Goal: Task Accomplishment & Management: Manage account settings

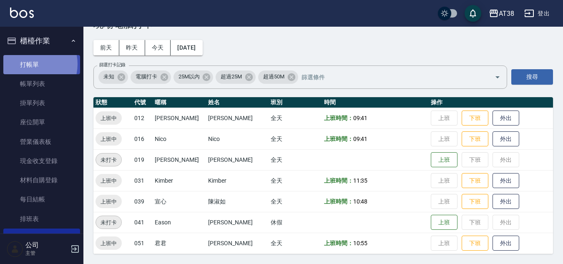
click at [29, 64] on link "打帳單" at bounding box center [41, 64] width 77 height 19
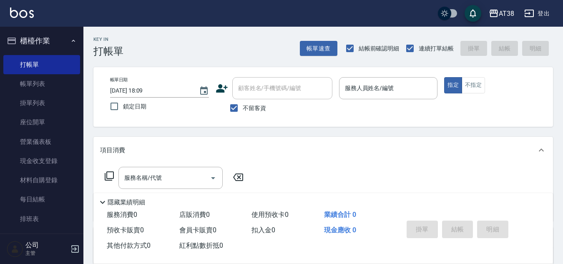
click at [111, 176] on icon at bounding box center [109, 176] width 10 height 10
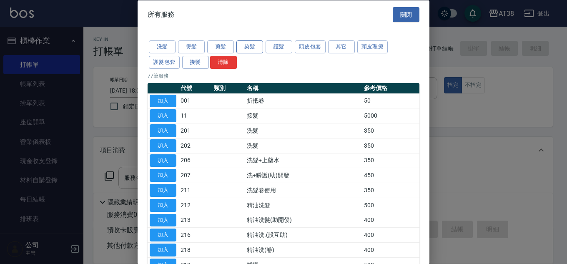
click at [250, 45] on button "染髮" at bounding box center [250, 46] width 27 height 13
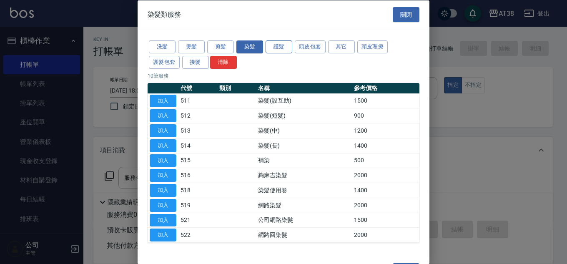
click at [279, 48] on button "護髮" at bounding box center [279, 46] width 27 height 13
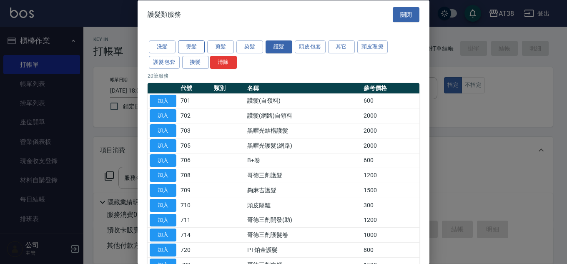
click at [197, 48] on button "燙髮" at bounding box center [191, 46] width 27 height 13
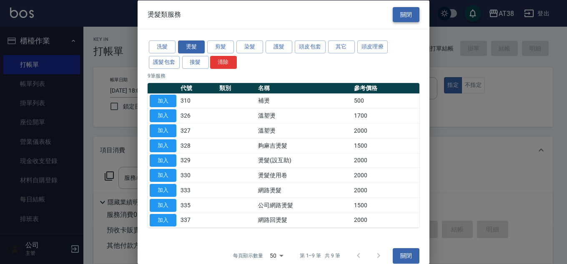
click at [397, 16] on button "關閉" at bounding box center [406, 14] width 27 height 15
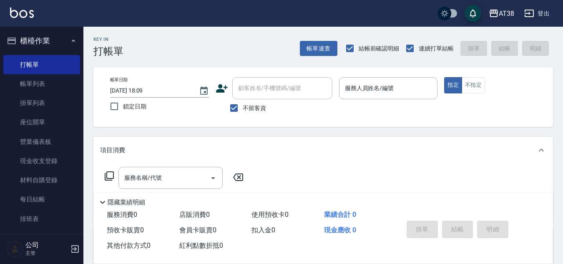
click at [543, 13] on button "登出" at bounding box center [537, 13] width 32 height 15
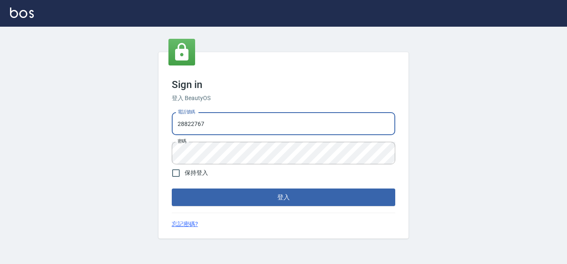
click at [269, 125] on input "28822767" at bounding box center [284, 124] width 224 height 23
type input "2"
type input "0975286857"
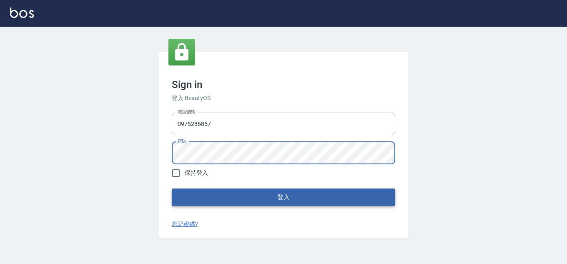
click at [187, 194] on button "登入" at bounding box center [284, 198] width 224 height 18
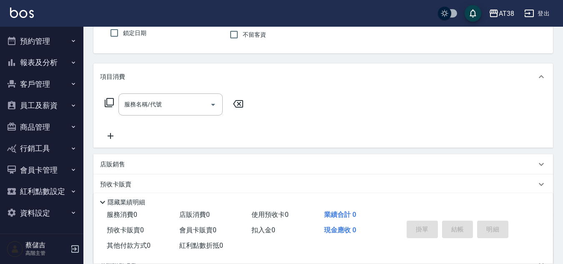
scroll to position [83, 0]
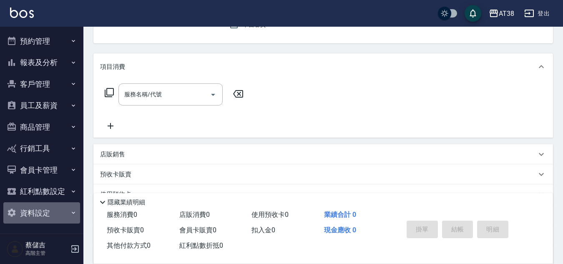
click at [48, 215] on button "資料設定" at bounding box center [41, 213] width 77 height 22
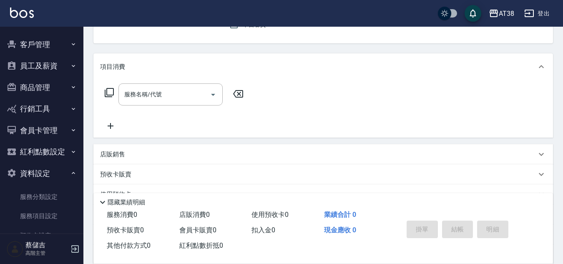
scroll to position [146, 0]
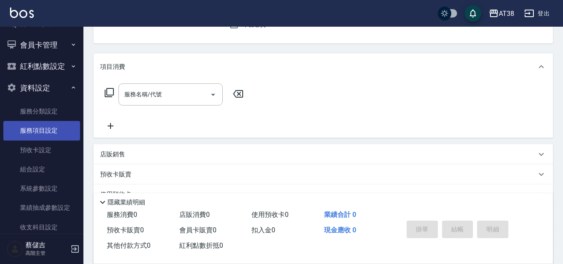
click at [40, 128] on link "服務項目設定" at bounding box center [41, 130] width 77 height 19
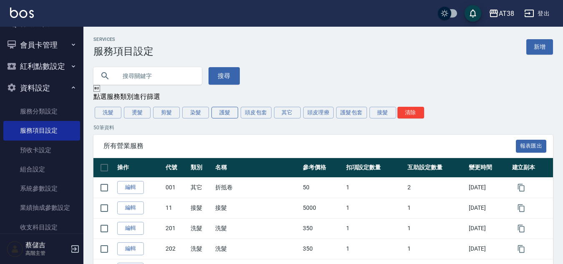
click at [228, 113] on button "護髮" at bounding box center [224, 113] width 27 height 12
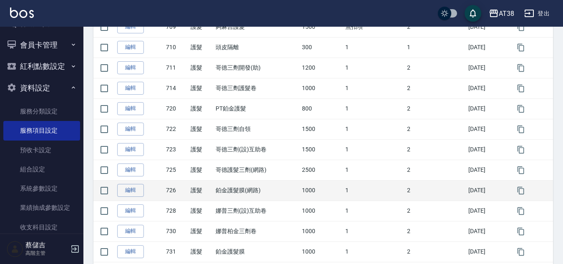
scroll to position [280, 0]
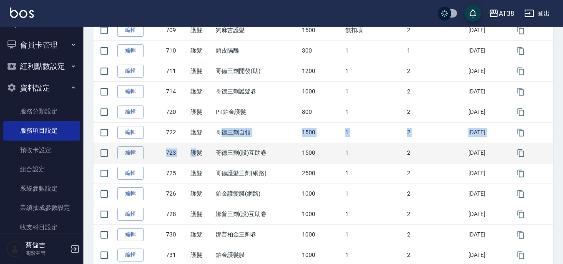
drag, startPoint x: 216, startPoint y: 139, endPoint x: 194, endPoint y: 146, distance: 23.0
click at [194, 146] on tbody "編輯 701 護髮 護髮(自嶺料) 600 1 2 [DATE] 編輯 702 護髮 護髮(網路)自領料 2000 1 2 [DATE] 編輯 703 護髮 …" at bounding box center [323, 101] width 460 height 409
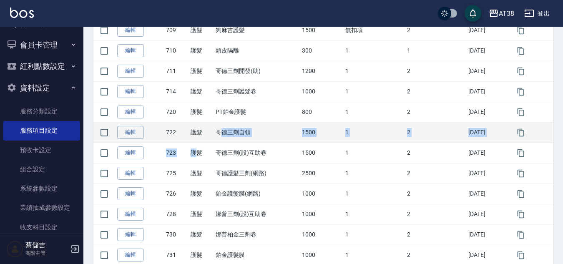
click at [236, 135] on td "哥德三劑自領" at bounding box center [257, 132] width 86 height 20
click at [132, 134] on link "編輯" at bounding box center [130, 132] width 27 height 13
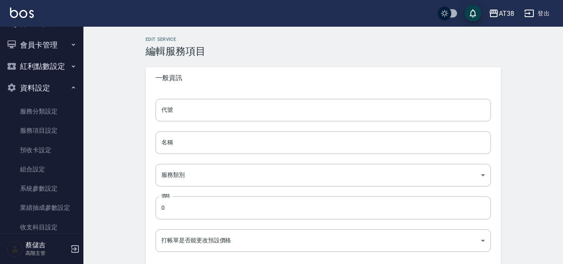
type input "722"
type input "哥德三劑自領"
type input "4c6b6412-9344-46c7-9093-6c63e599d424"
type input "1500"
type input "FALSE"
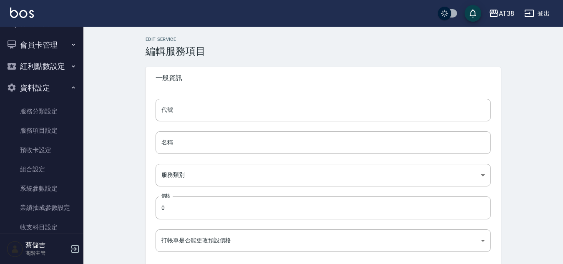
type input "none"
type input "UNSET"
type input "onSalary"
type input "洗"
type input "1"
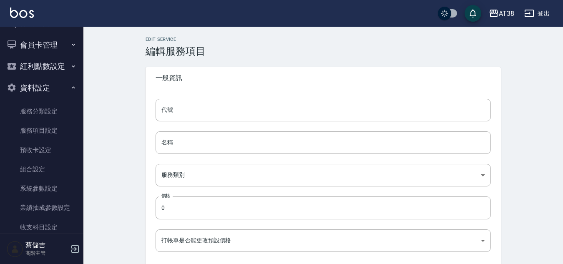
type input "點數"
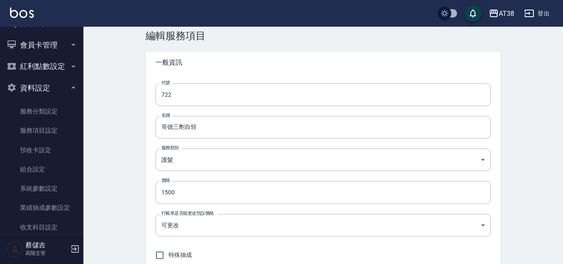
scroll to position [3, 0]
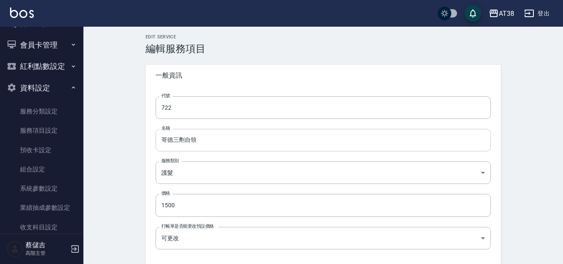
click at [199, 138] on input "哥德三劑自領" at bounding box center [323, 140] width 335 height 23
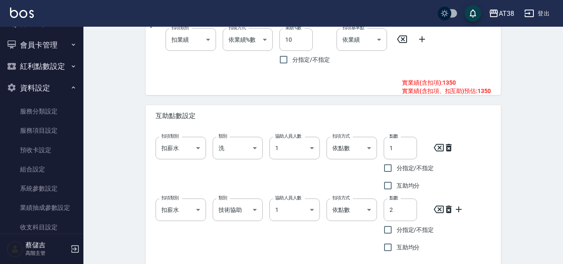
scroll to position [420, 0]
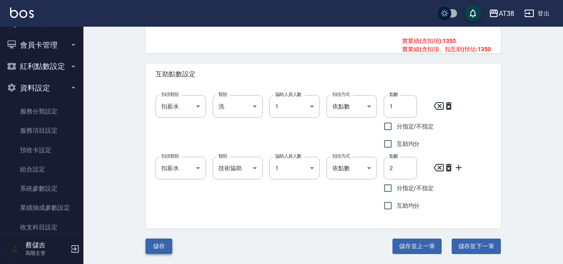
type input "哥德三劑(網回)"
click at [162, 247] on button "儲存" at bounding box center [159, 246] width 27 height 15
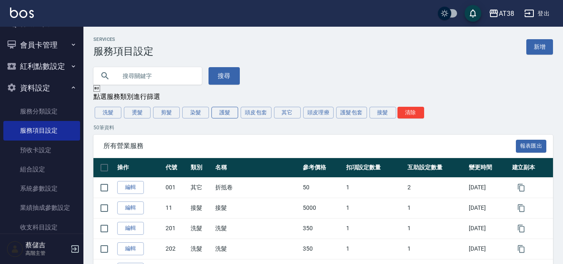
click at [216, 115] on button "護髮" at bounding box center [224, 113] width 27 height 12
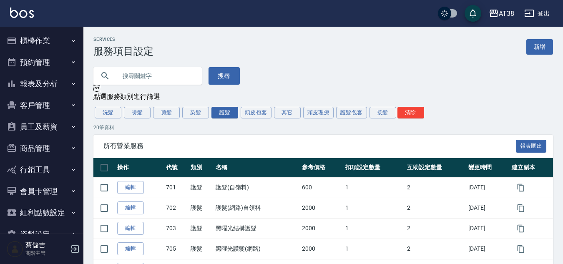
click at [29, 39] on button "櫃檯作業" at bounding box center [41, 41] width 77 height 22
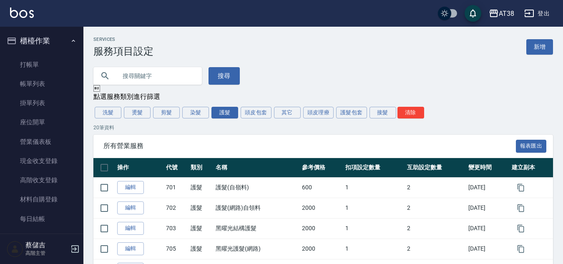
click at [543, 11] on button "登出" at bounding box center [537, 13] width 32 height 15
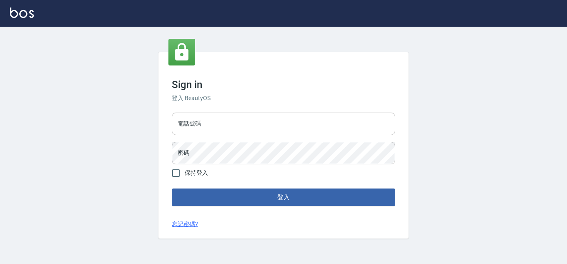
type input "28822767"
click at [174, 171] on input "保持登入" at bounding box center [176, 173] width 18 height 18
checkbox input "true"
click at [182, 194] on button "登入" at bounding box center [284, 198] width 224 height 18
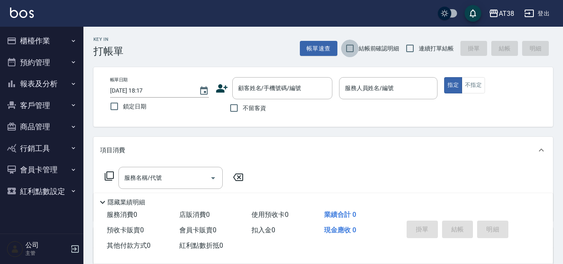
click at [351, 46] on input "結帳前確認明細" at bounding box center [350, 49] width 18 height 18
checkbox input "true"
click at [407, 48] on input "連續打單結帳" at bounding box center [410, 49] width 18 height 18
checkbox input "true"
click at [235, 111] on input "不留客資" at bounding box center [234, 108] width 18 height 18
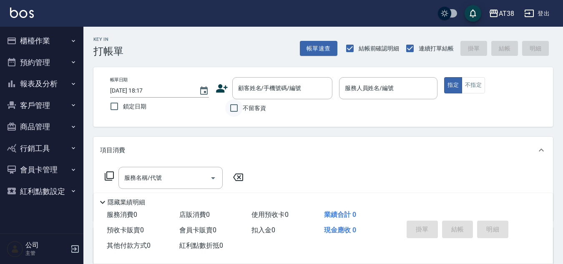
checkbox input "true"
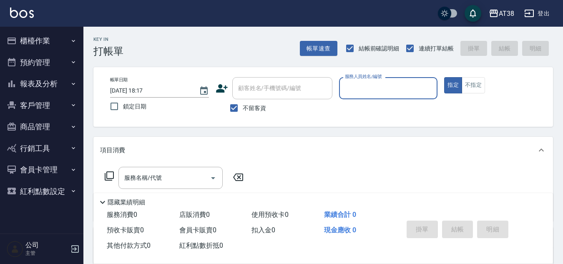
click at [40, 85] on button "報表及分析" at bounding box center [41, 84] width 77 height 22
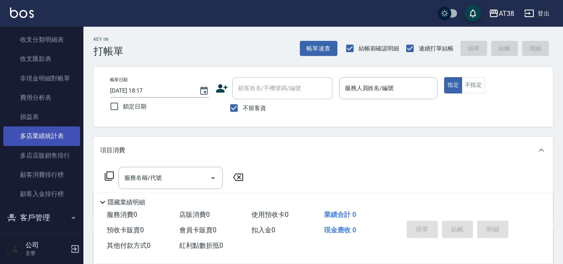
scroll to position [690, 0]
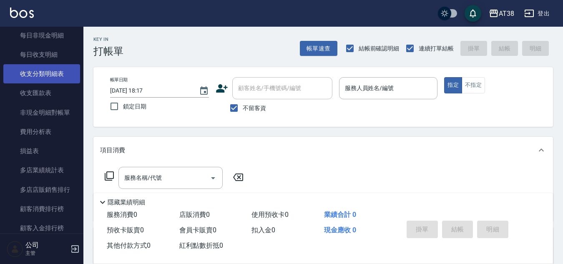
click at [52, 73] on link "收支分類明細表" at bounding box center [41, 73] width 77 height 19
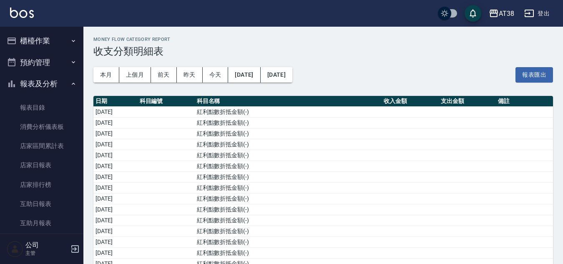
click at [38, 40] on button "櫃檯作業" at bounding box center [41, 41] width 77 height 22
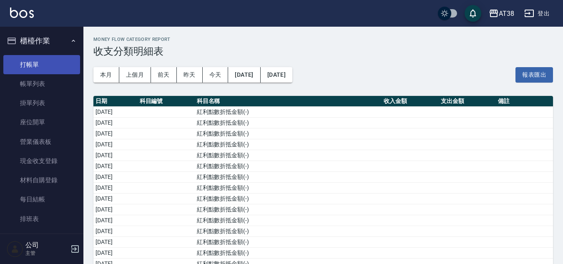
click at [32, 63] on link "打帳單" at bounding box center [41, 64] width 77 height 19
